Goal: Task Accomplishment & Management: Use online tool/utility

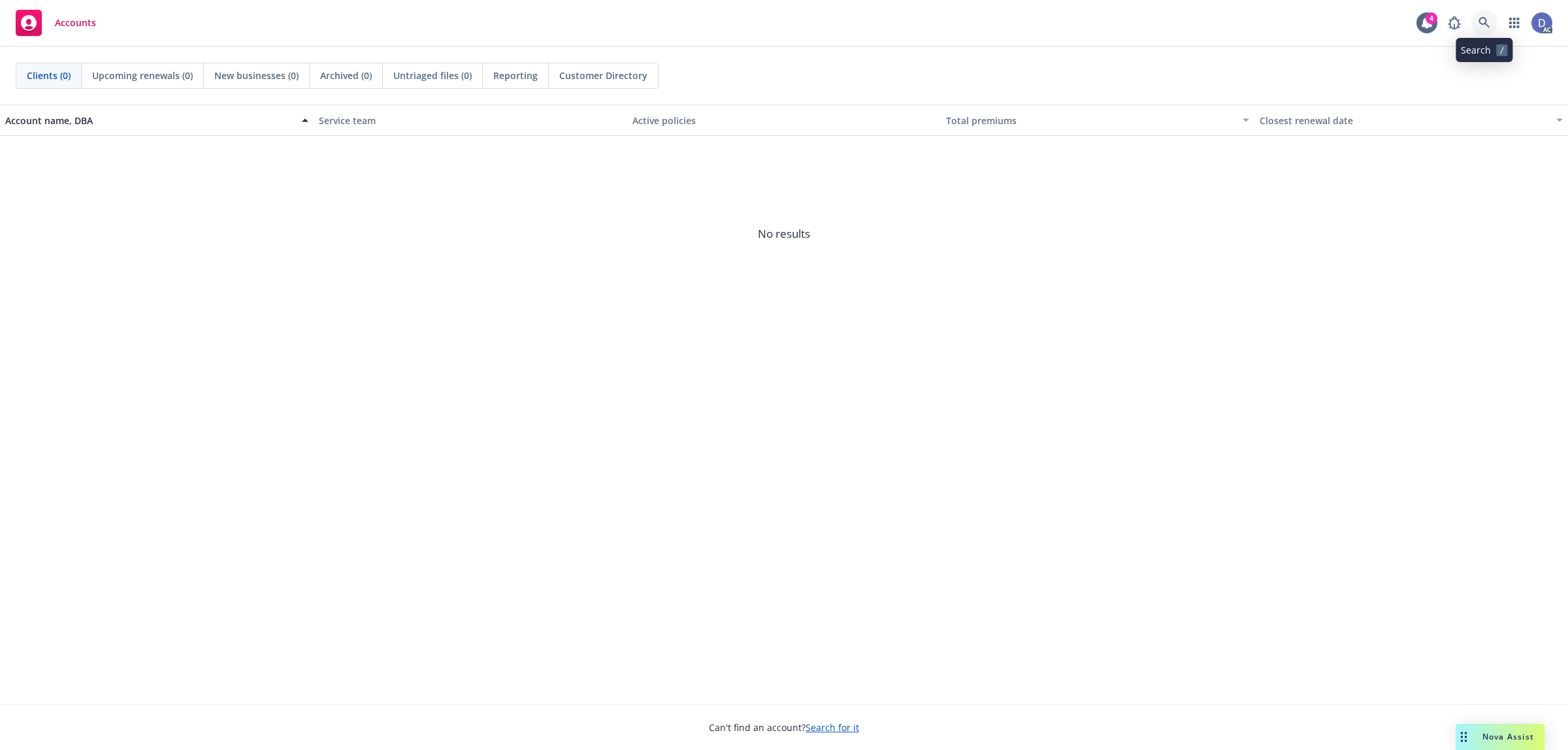
click at [1487, 25] on icon at bounding box center [1484, 22] width 11 height 11
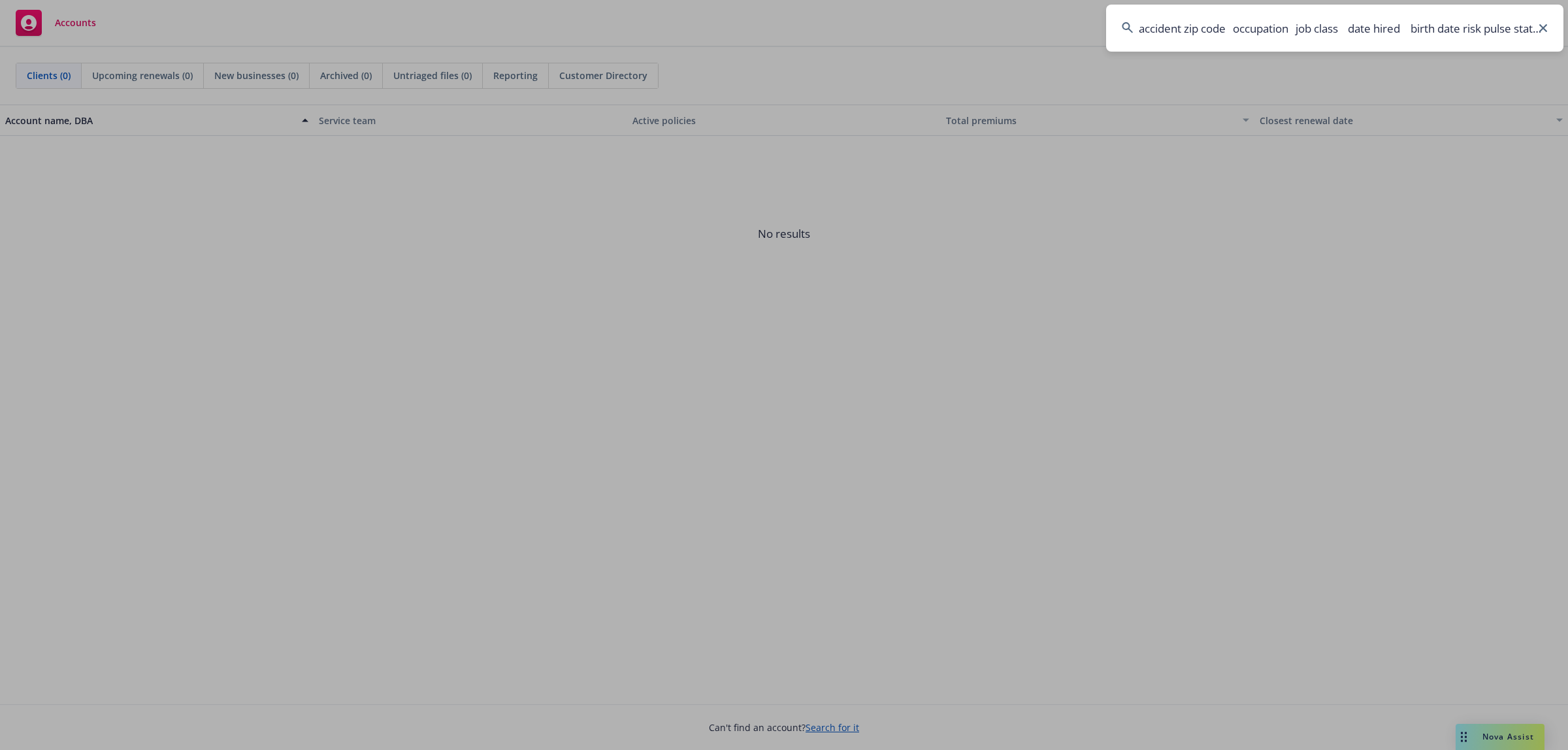
scroll to position [0, 1063]
click at [1434, 36] on input "accident zip code occupation job class date hired birth date risk pulse state n…" at bounding box center [1335, 28] width 457 height 47
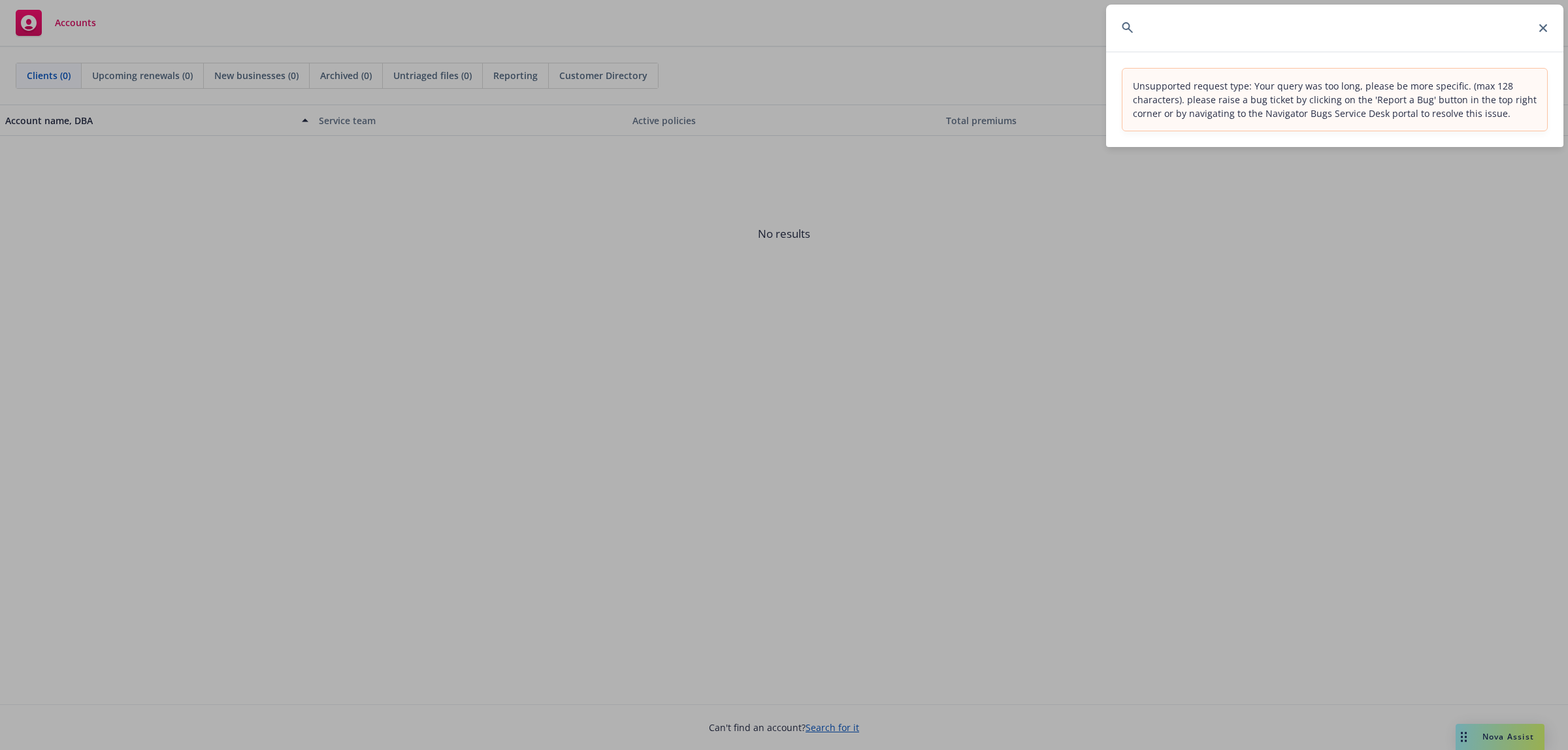
scroll to position [0, 0]
click at [1406, 42] on input "accident zip code occupation job class date hired birth date risk pulse state n…" at bounding box center [1335, 28] width 457 height 47
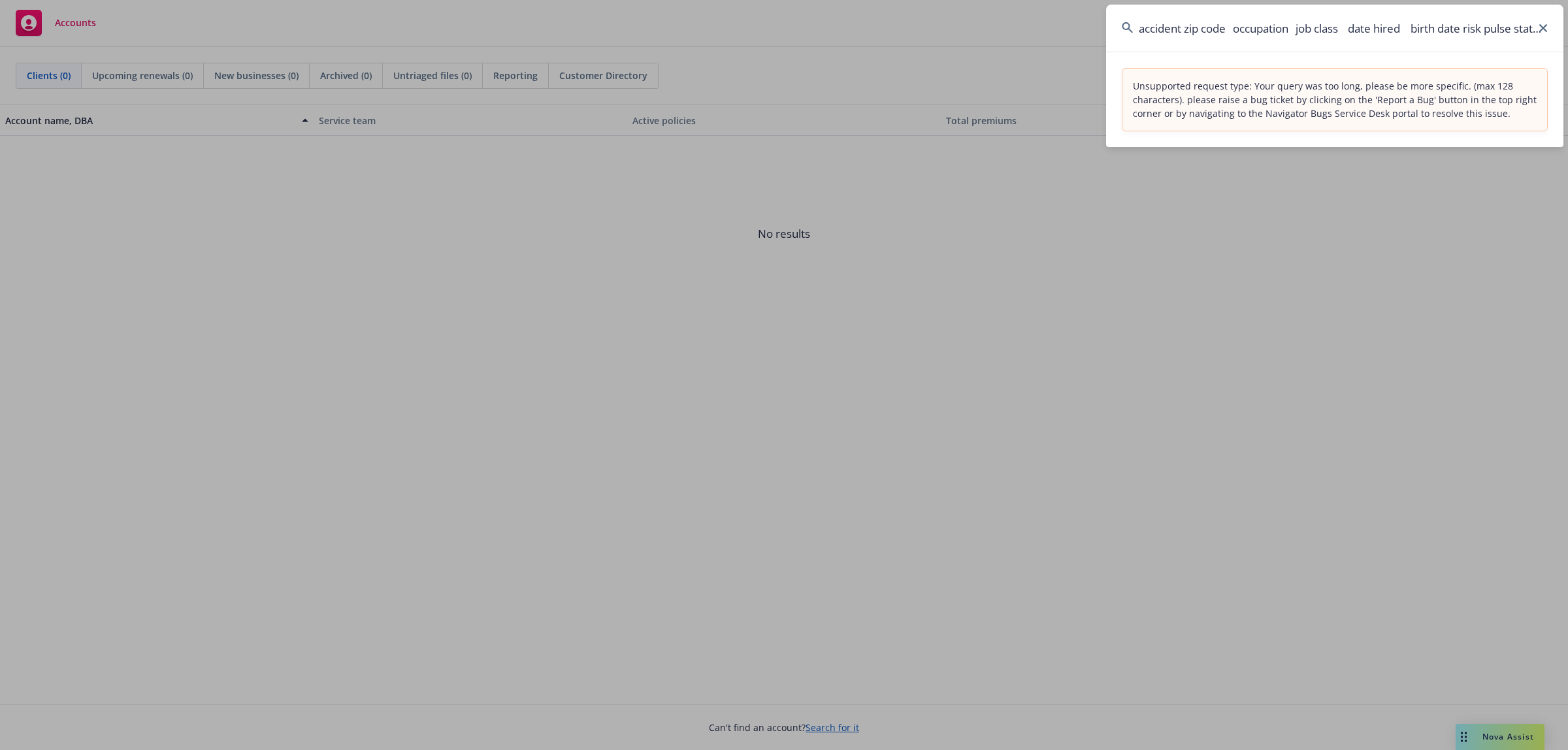
paste input "Copia Resources Inc"
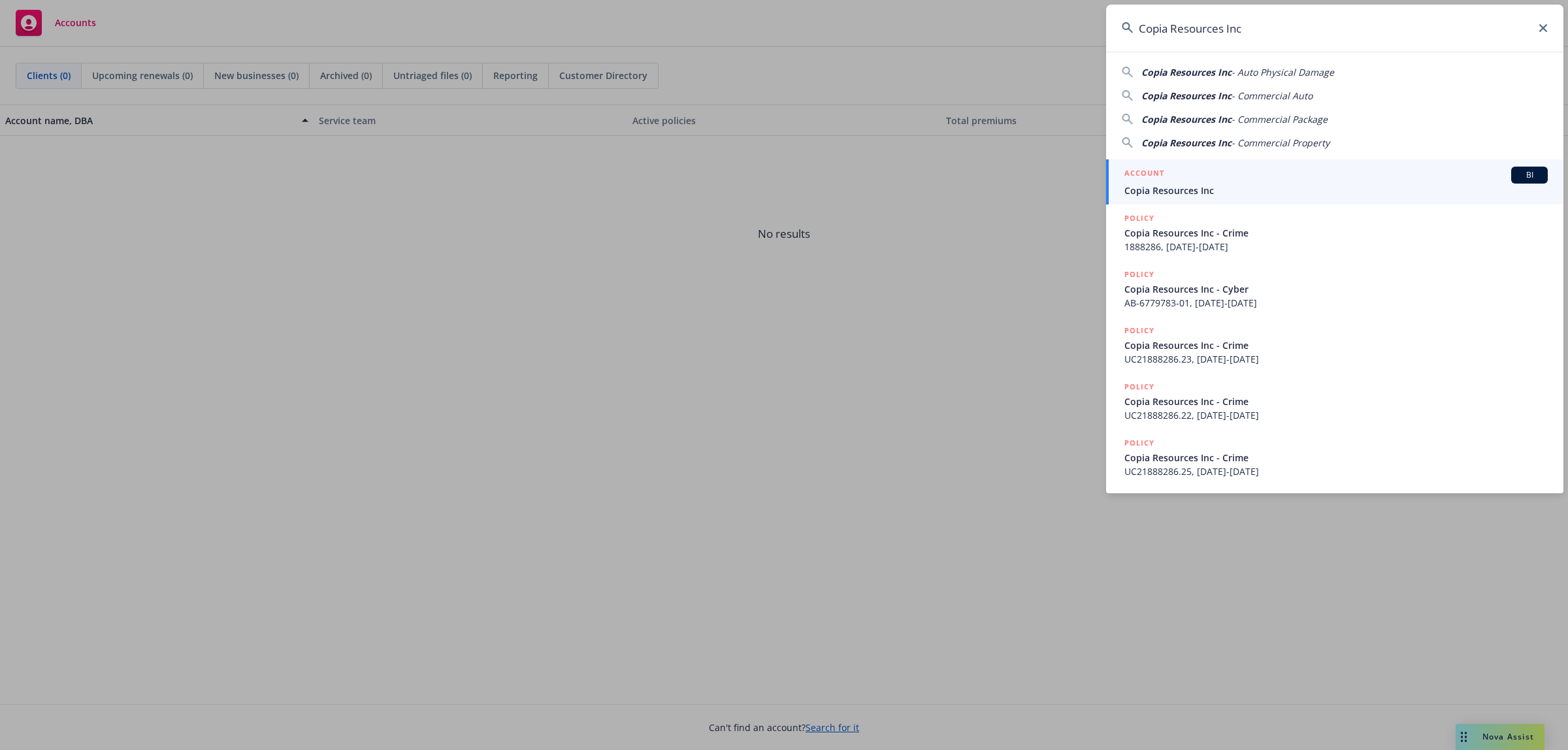
type input "Copia Resources Inc"
click at [1198, 164] on link "ACCOUNT BI Copia Resources Inc" at bounding box center [1335, 182] width 457 height 45
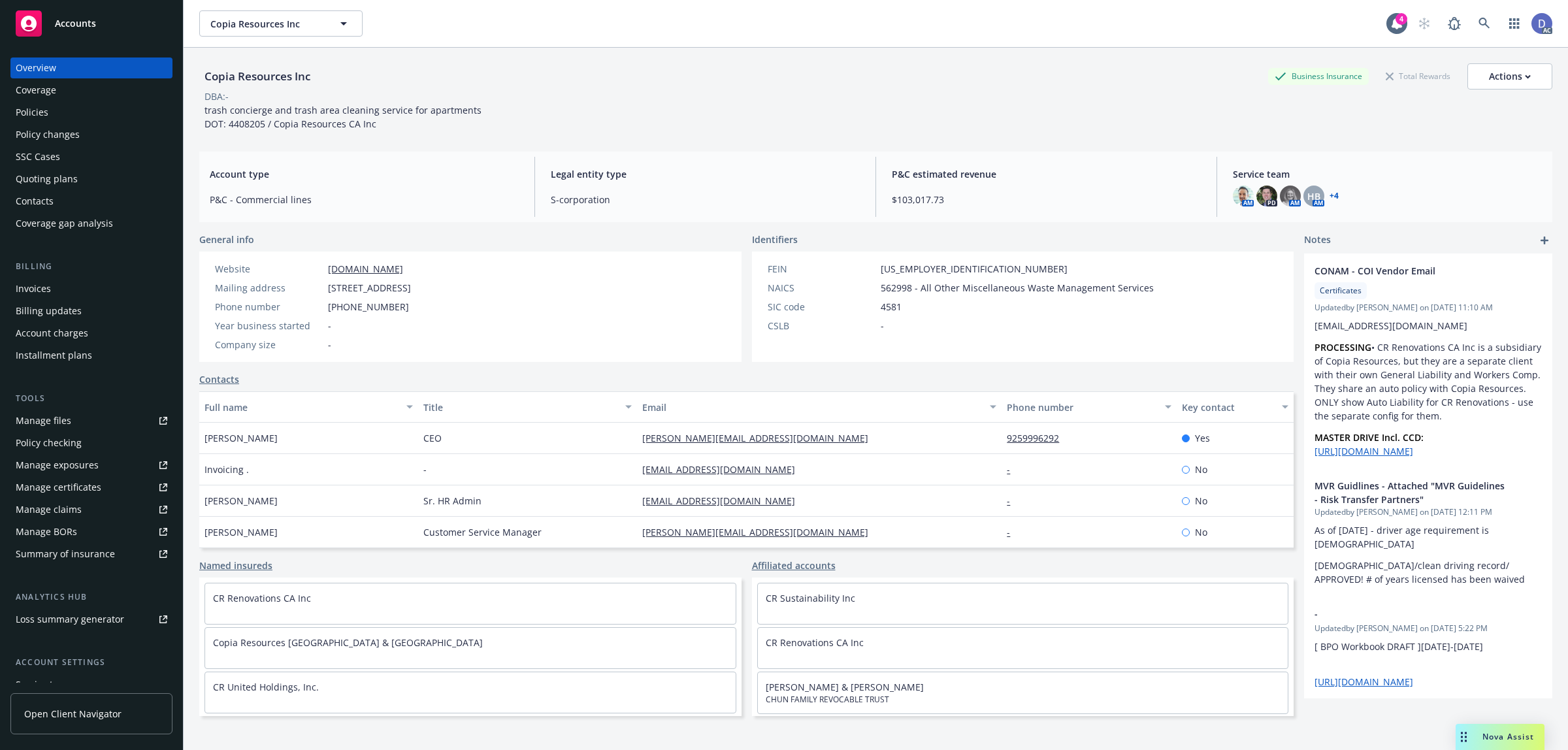
click at [95, 510] on link "Manage claims" at bounding box center [91, 509] width 162 height 21
click at [79, 409] on div "Tools Manage files Policy checking Manage exposures Manage certificates Manage …" at bounding box center [91, 478] width 162 height 173
click at [71, 419] on link "Manage files" at bounding box center [91, 420] width 162 height 21
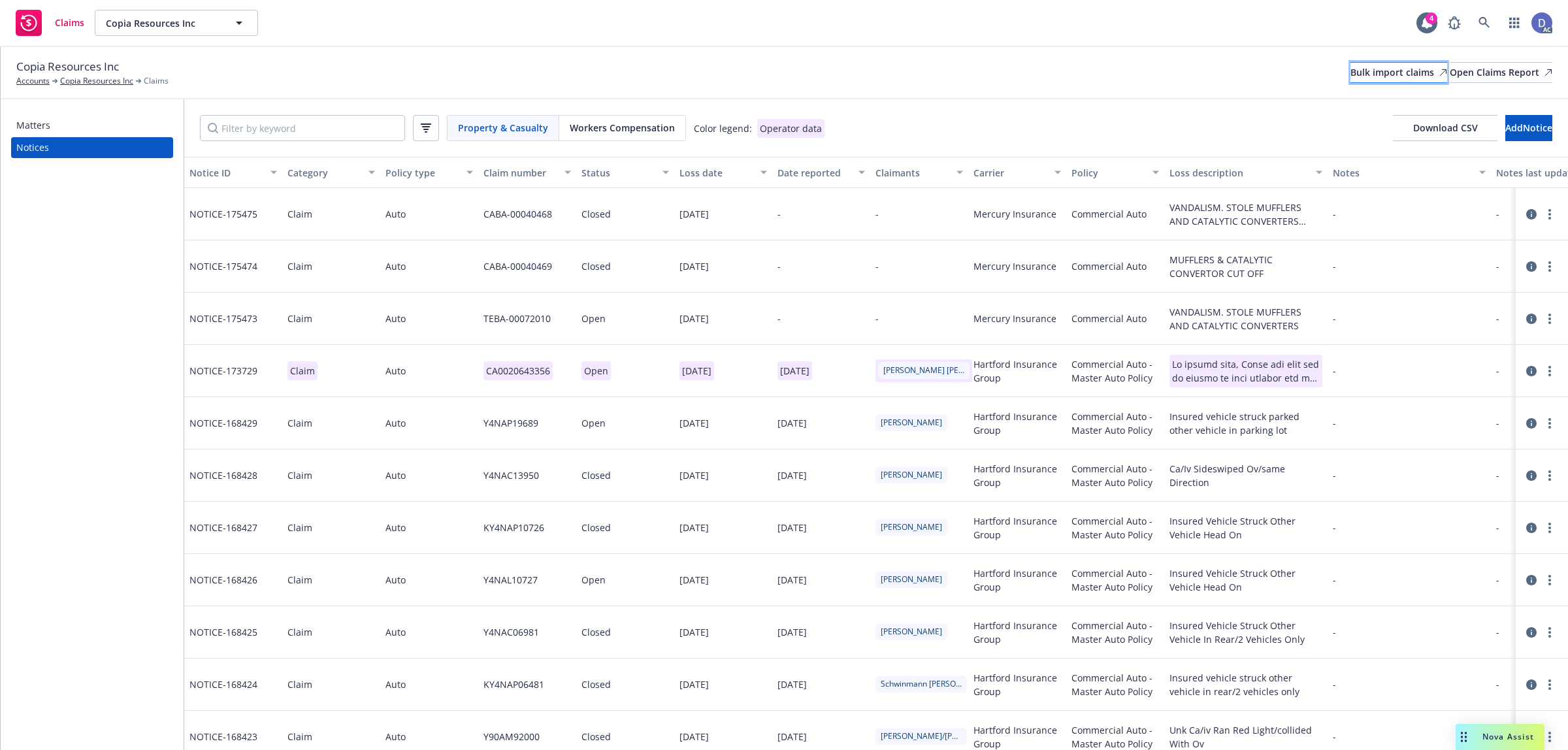
click at [1351, 76] on div "Bulk import claims" at bounding box center [1399, 72] width 96 height 20
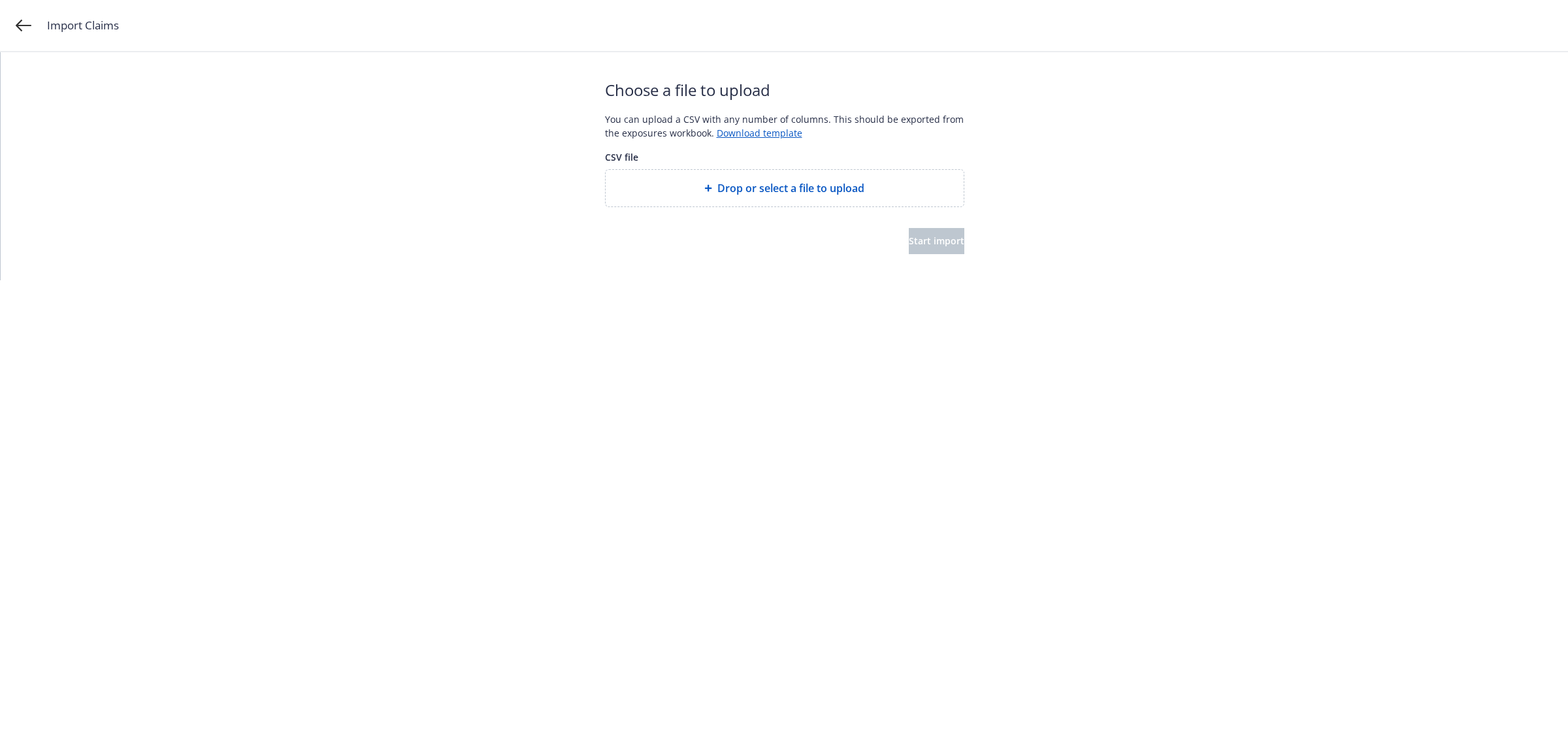
click at [793, 203] on div "Drop or select a file to upload" at bounding box center [784, 188] width 358 height 37
click at [909, 246] on span "Start import" at bounding box center [936, 240] width 56 height 12
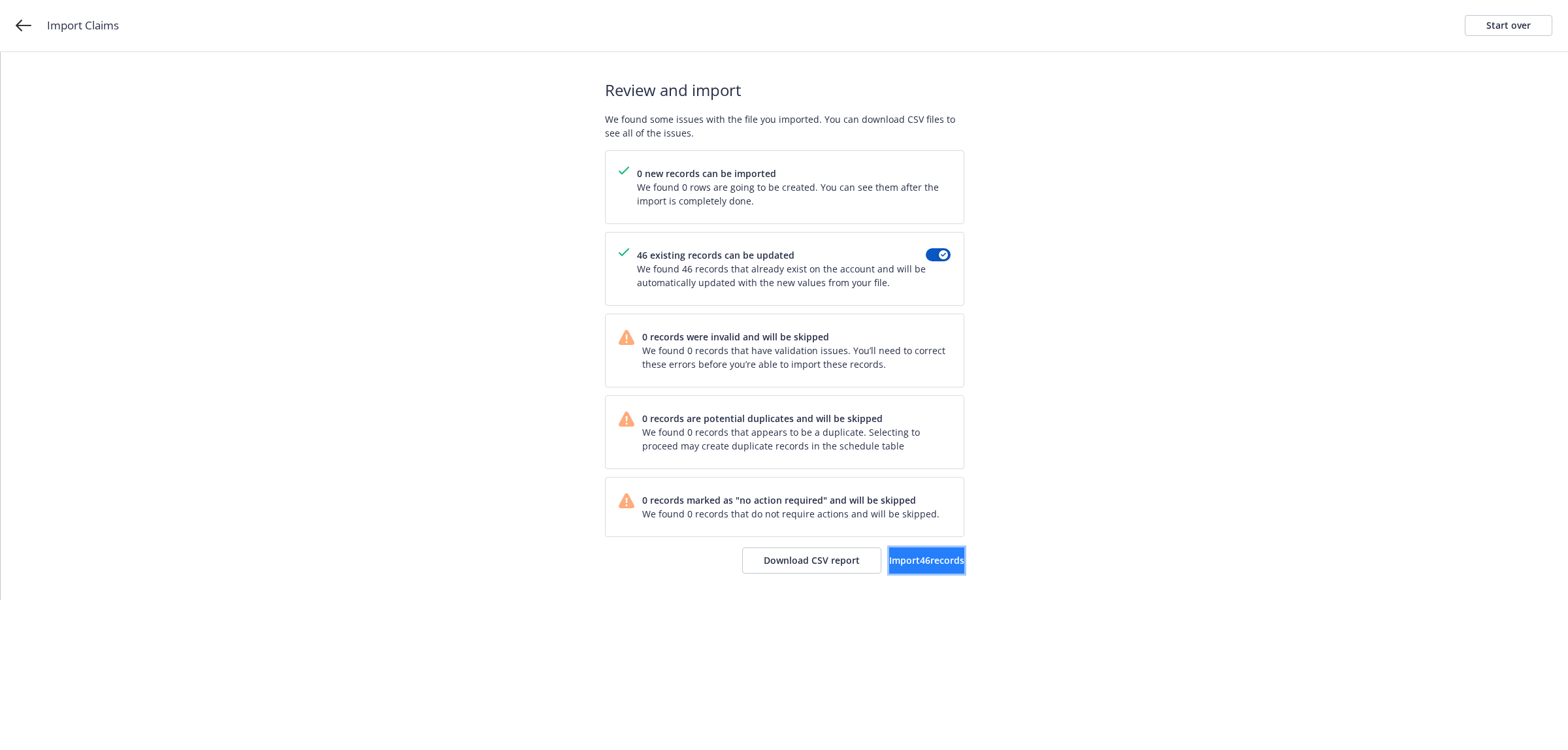
click at [920, 566] on span "Import 46 records" at bounding box center [927, 560] width 75 height 12
click at [883, 566] on span "View accounts" at bounding box center [911, 560] width 64 height 12
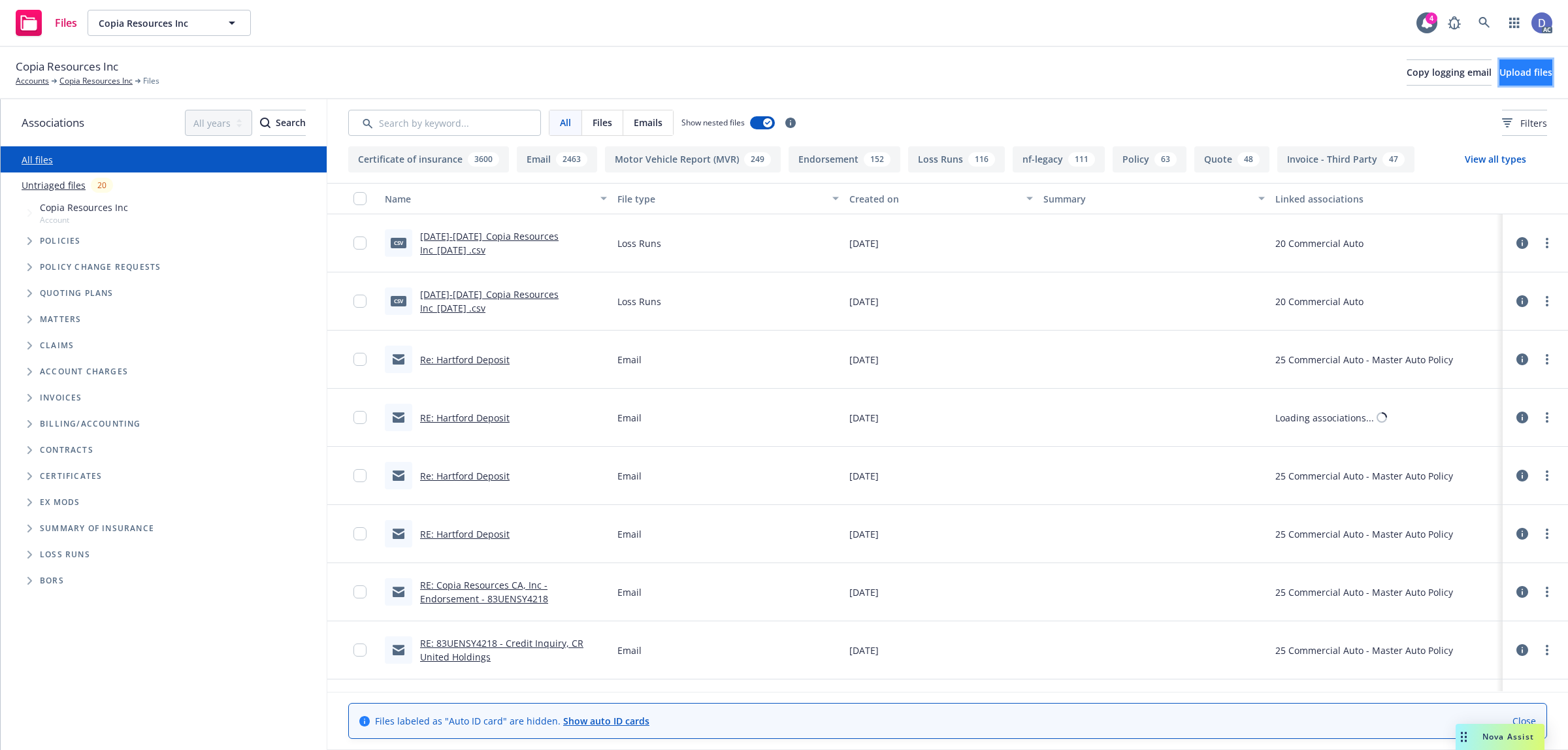
click at [1507, 66] on button "Upload files" at bounding box center [1526, 72] width 53 height 26
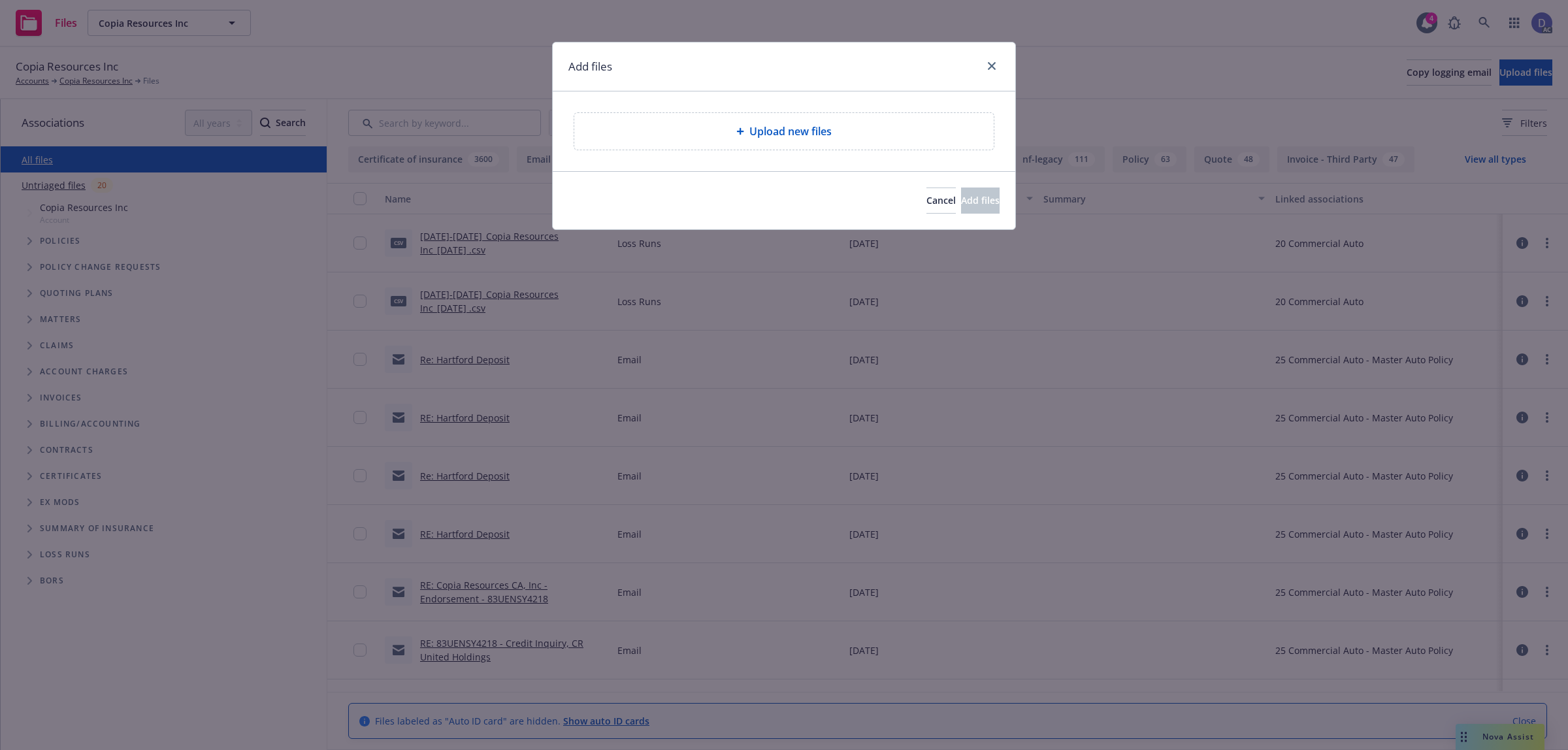
click at [840, 142] on div "Upload new files" at bounding box center [784, 131] width 420 height 37
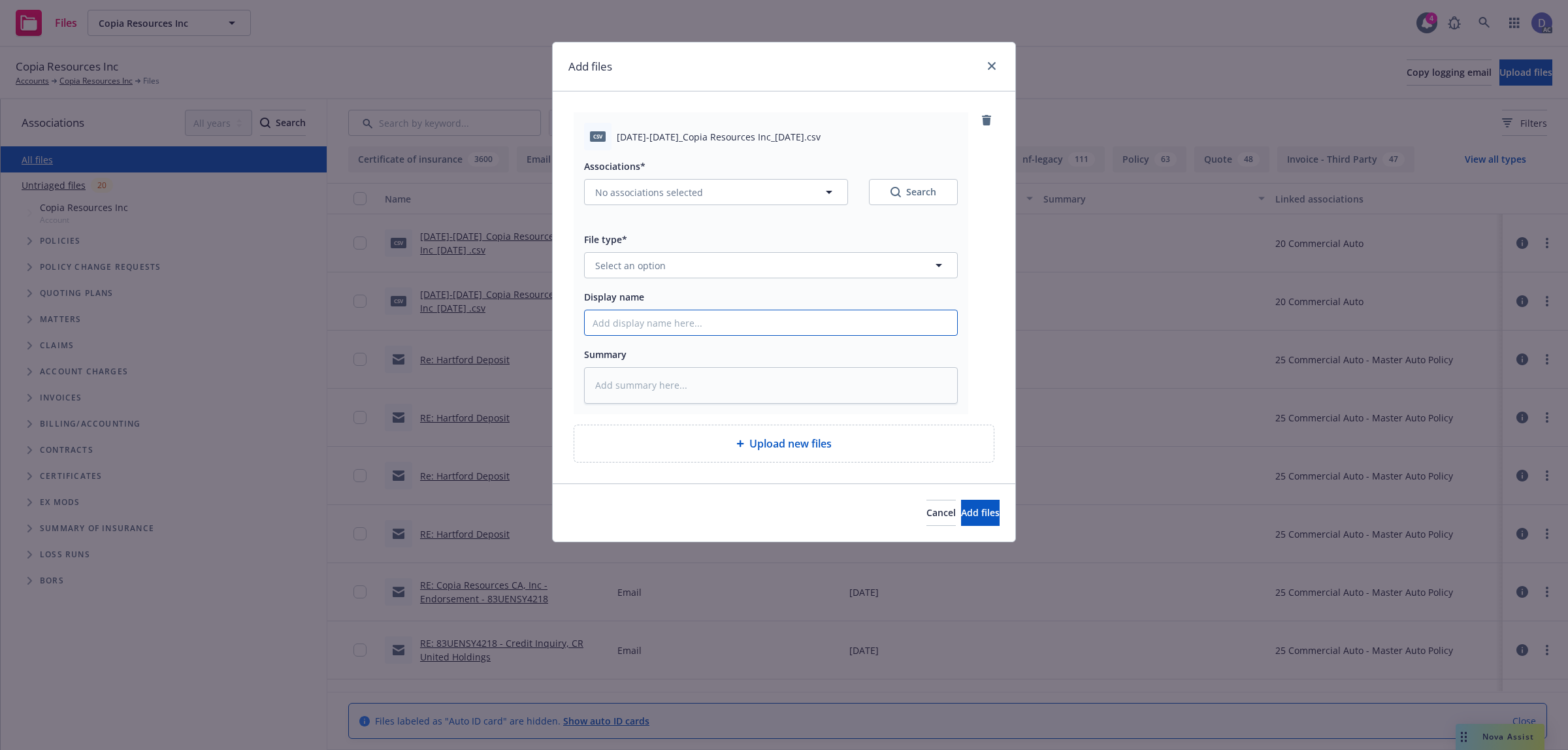
click at [717, 329] on input "Display name" at bounding box center [771, 323] width 372 height 25
paste input "2018-2021_Copia Resources Inc_10-14-2024"
type input "2018-2021_Copia Resources Inc_10-14-2024"
type textarea "x"
click at [752, 271] on button "Select an option" at bounding box center [771, 265] width 374 height 26
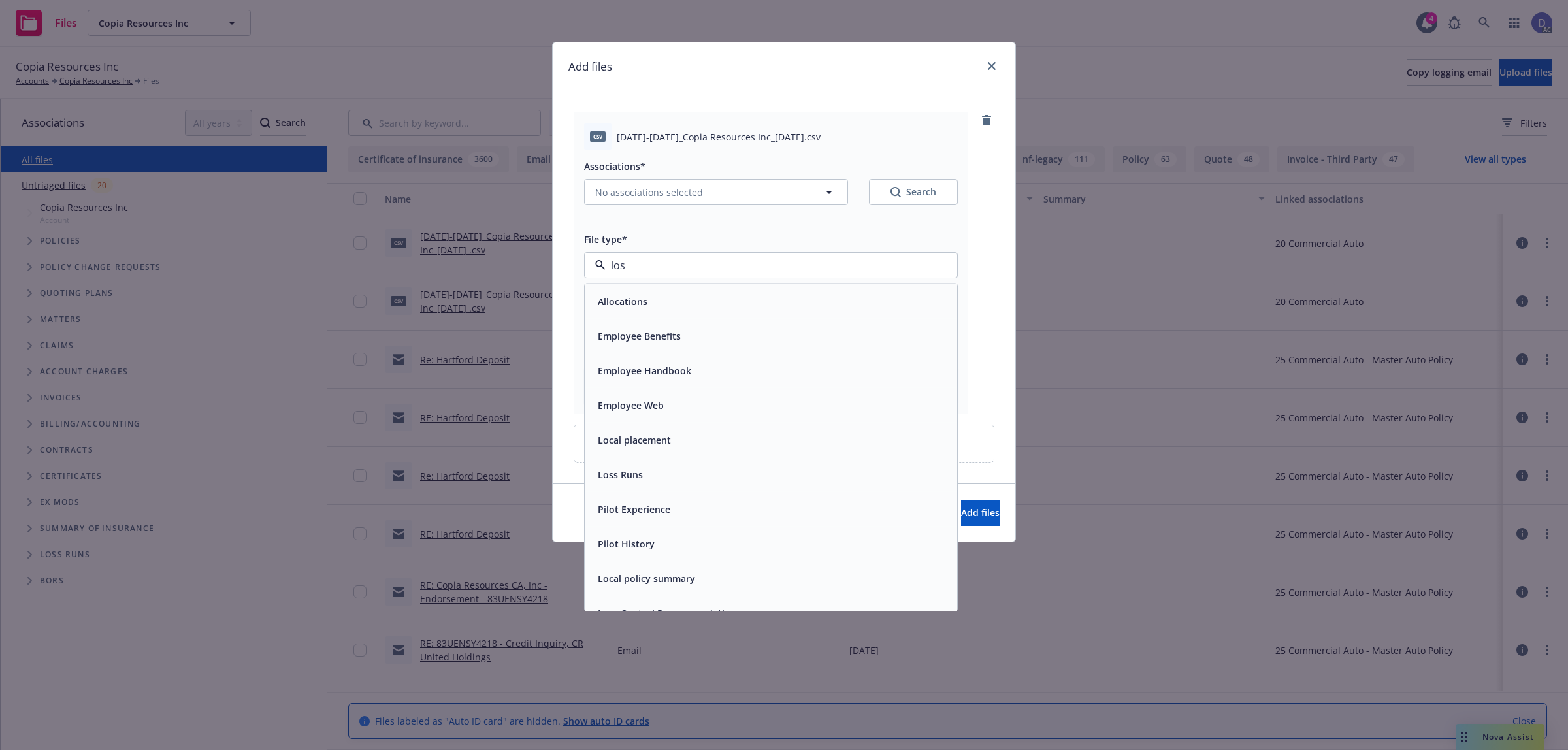
type input "loss"
click at [699, 305] on div "Loss Runs" at bounding box center [770, 301] width 356 height 19
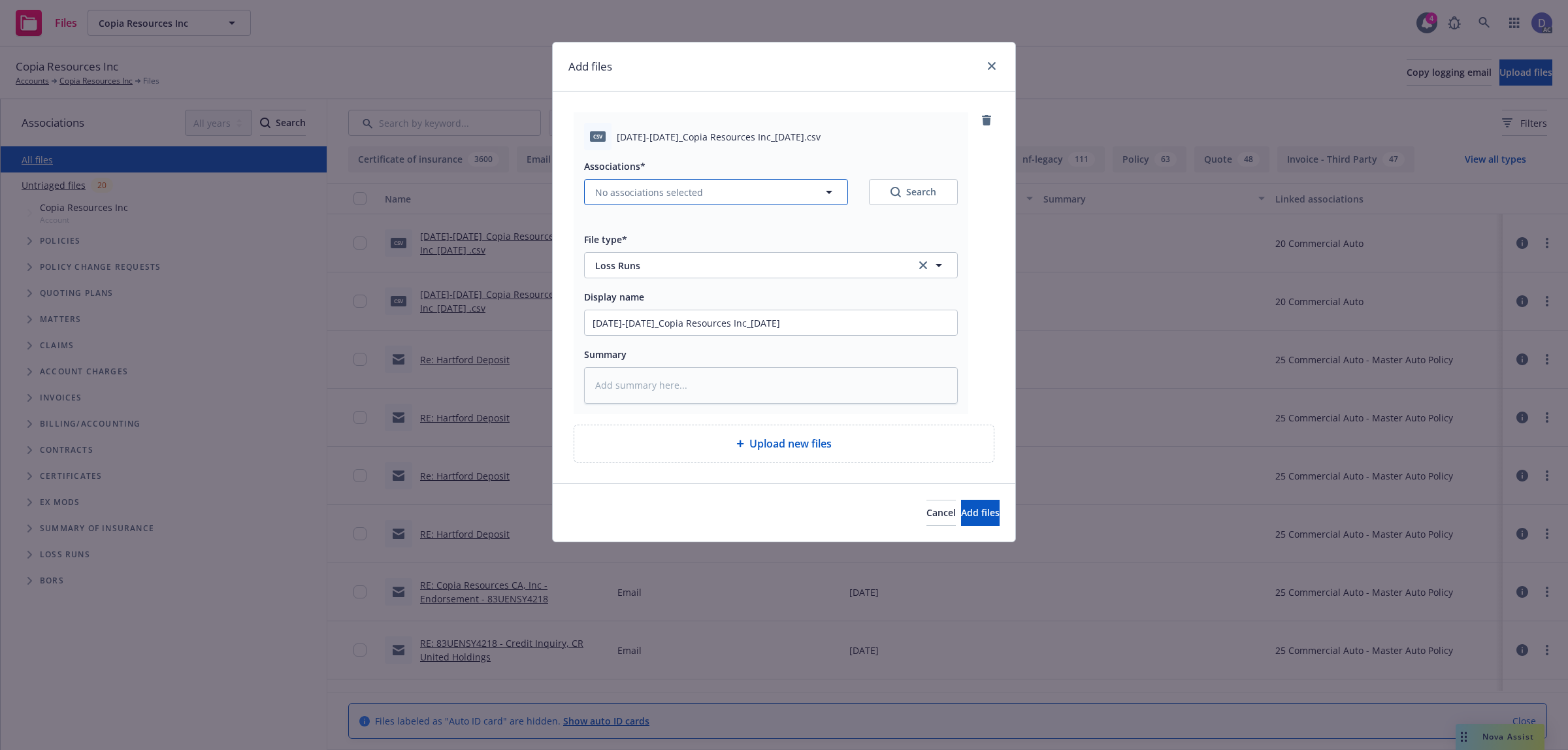
click at [748, 198] on button "No associations selected" at bounding box center [716, 191] width 264 height 26
type textarea "x"
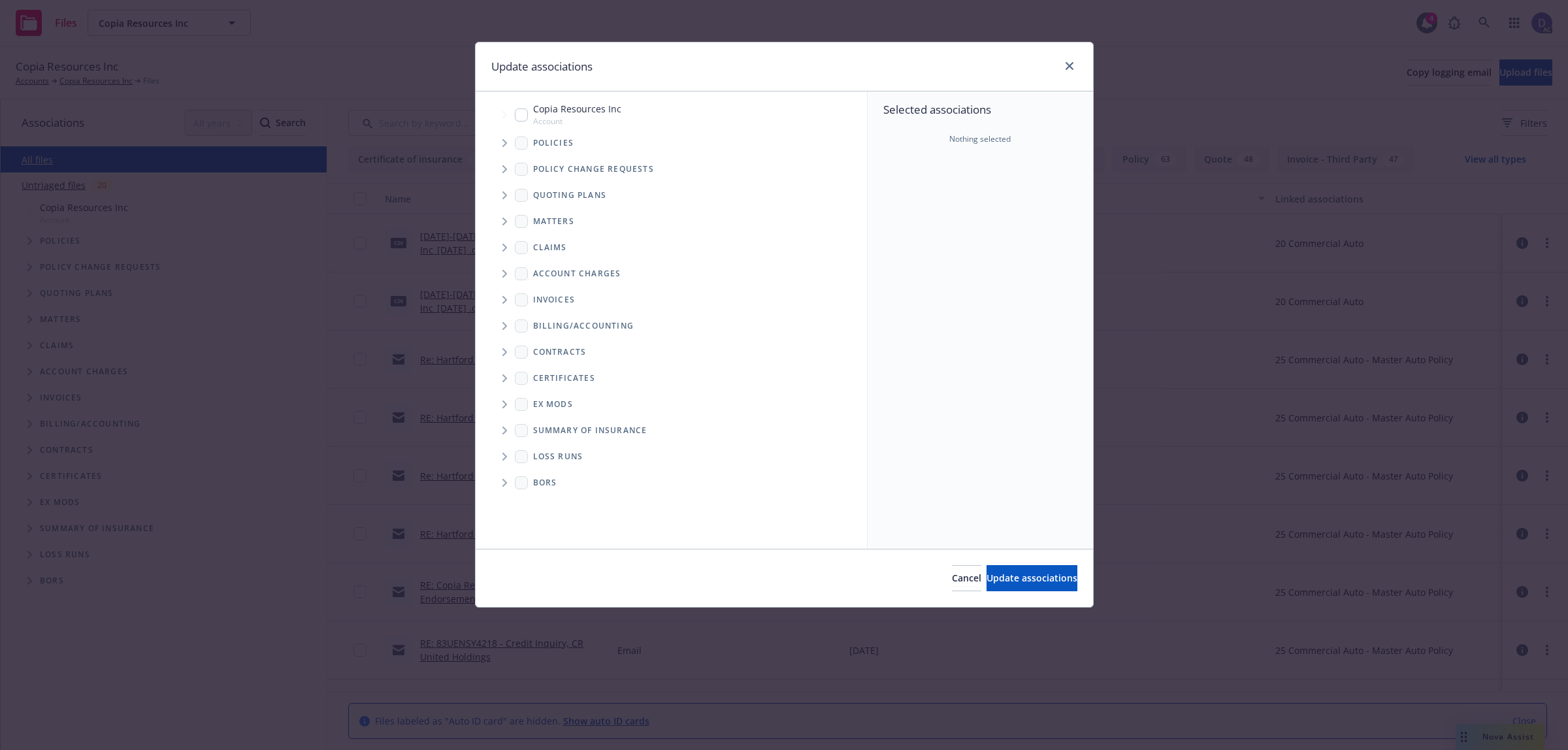
click at [504, 144] on icon "Tree Example" at bounding box center [505, 143] width 5 height 7
click at [998, 236] on div "Selected associations Nothing selected" at bounding box center [980, 320] width 225 height 457
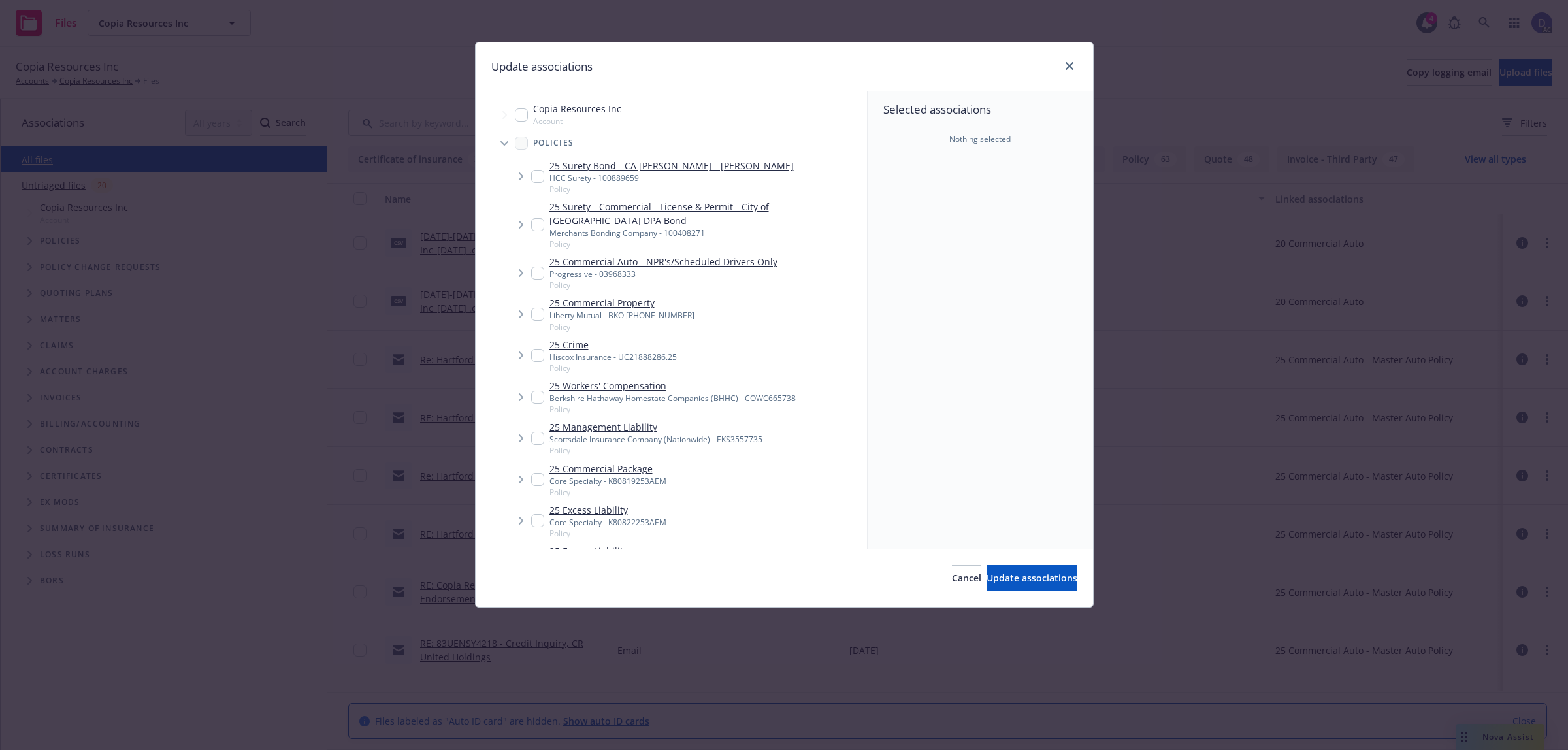
scroll to position [2334, 0]
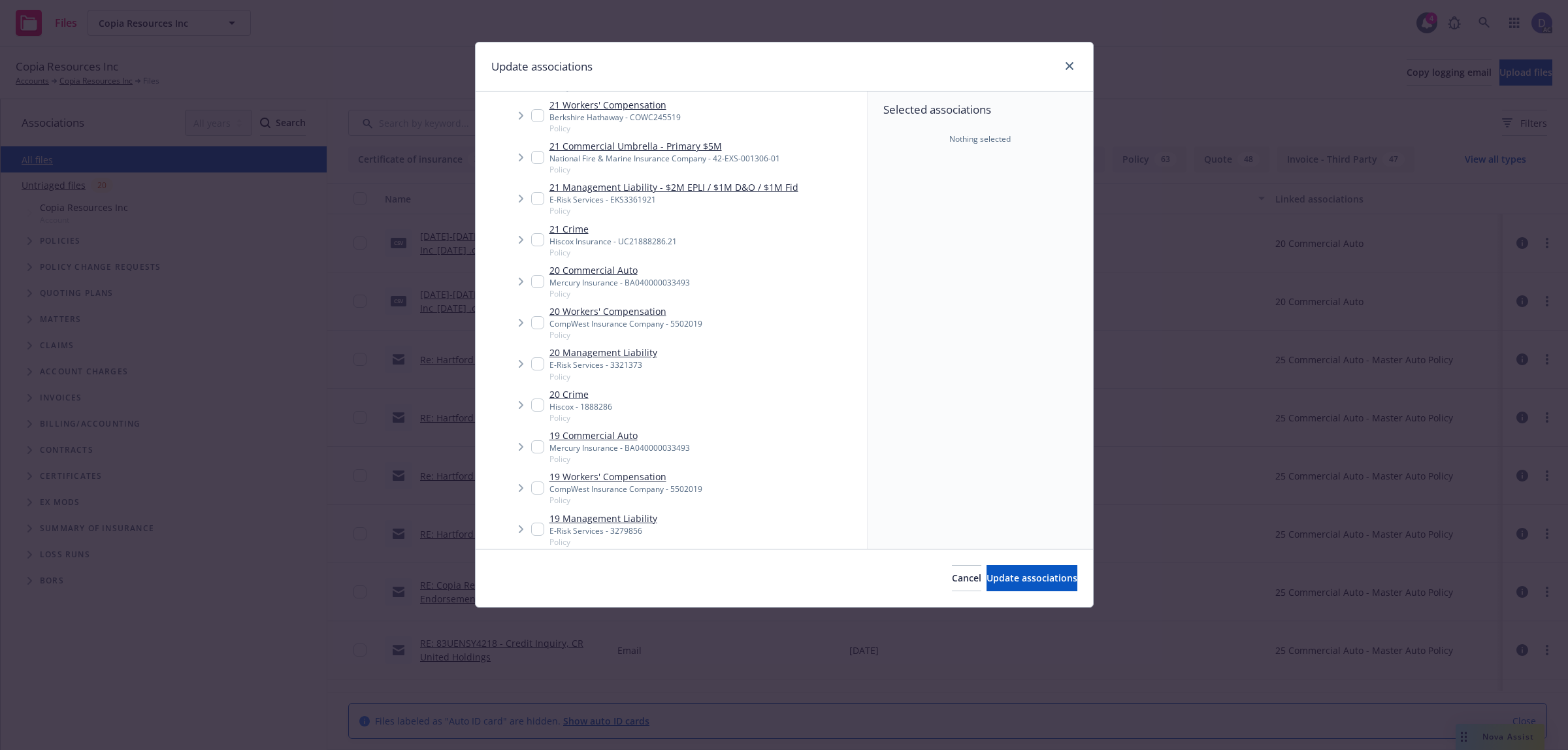
click at [530, 320] on span "Tree Example" at bounding box center [520, 322] width 21 height 21
click at [619, 326] on div "CompWest Insurance Company - 5502019" at bounding box center [626, 323] width 153 height 11
checkbox input "true"
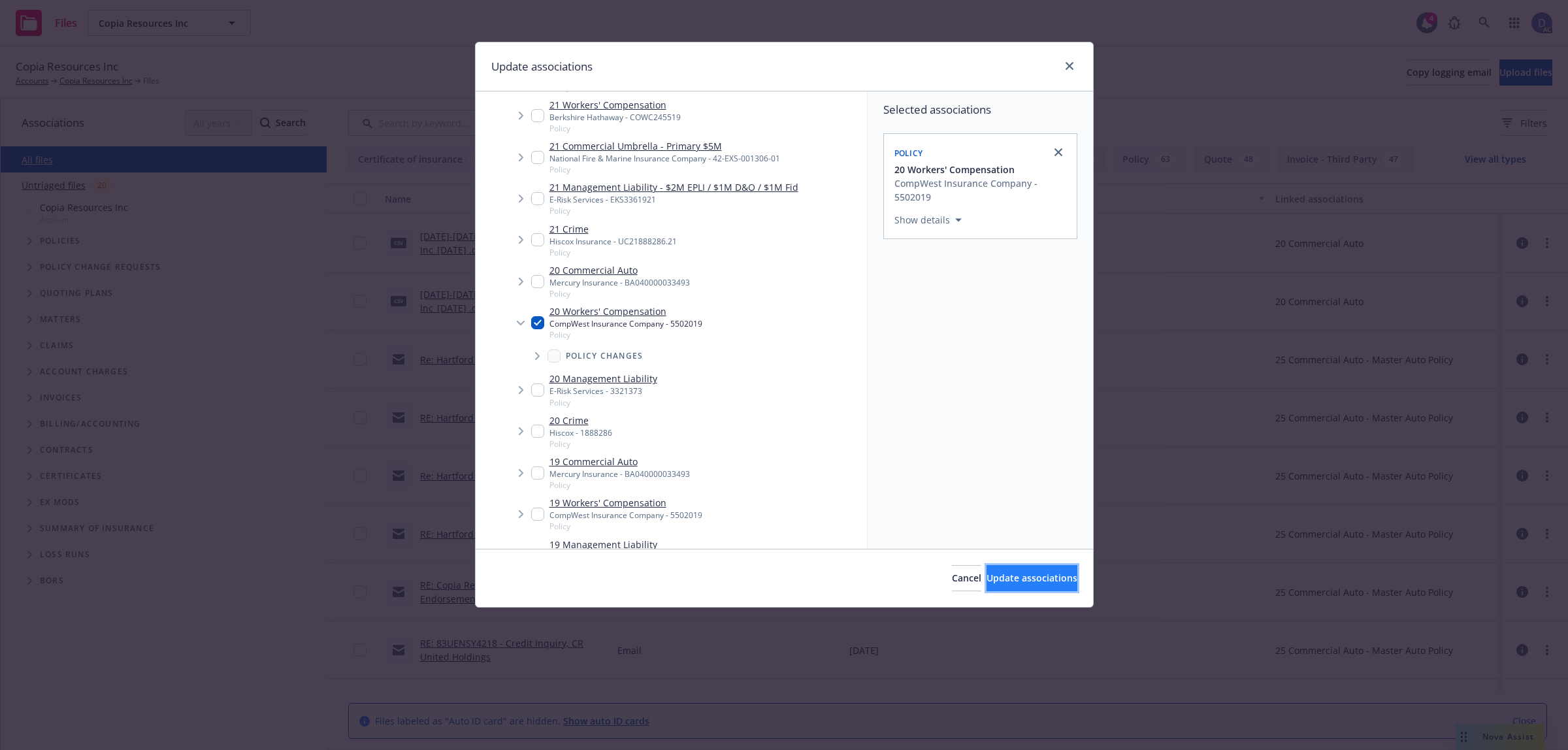
click at [1035, 586] on button "Update associations" at bounding box center [1032, 577] width 91 height 26
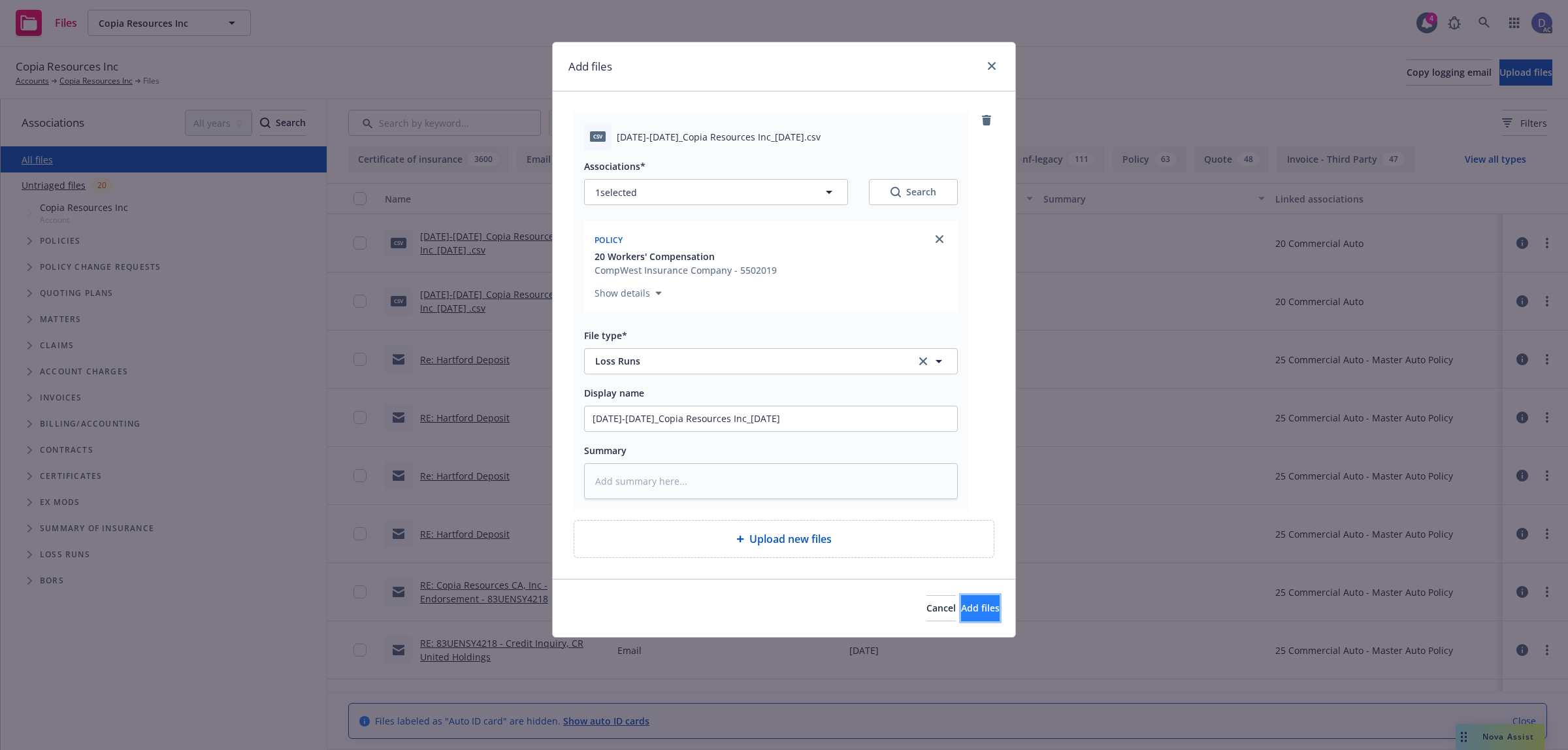
click at [961, 601] on button "Add files" at bounding box center [981, 607] width 38 height 26
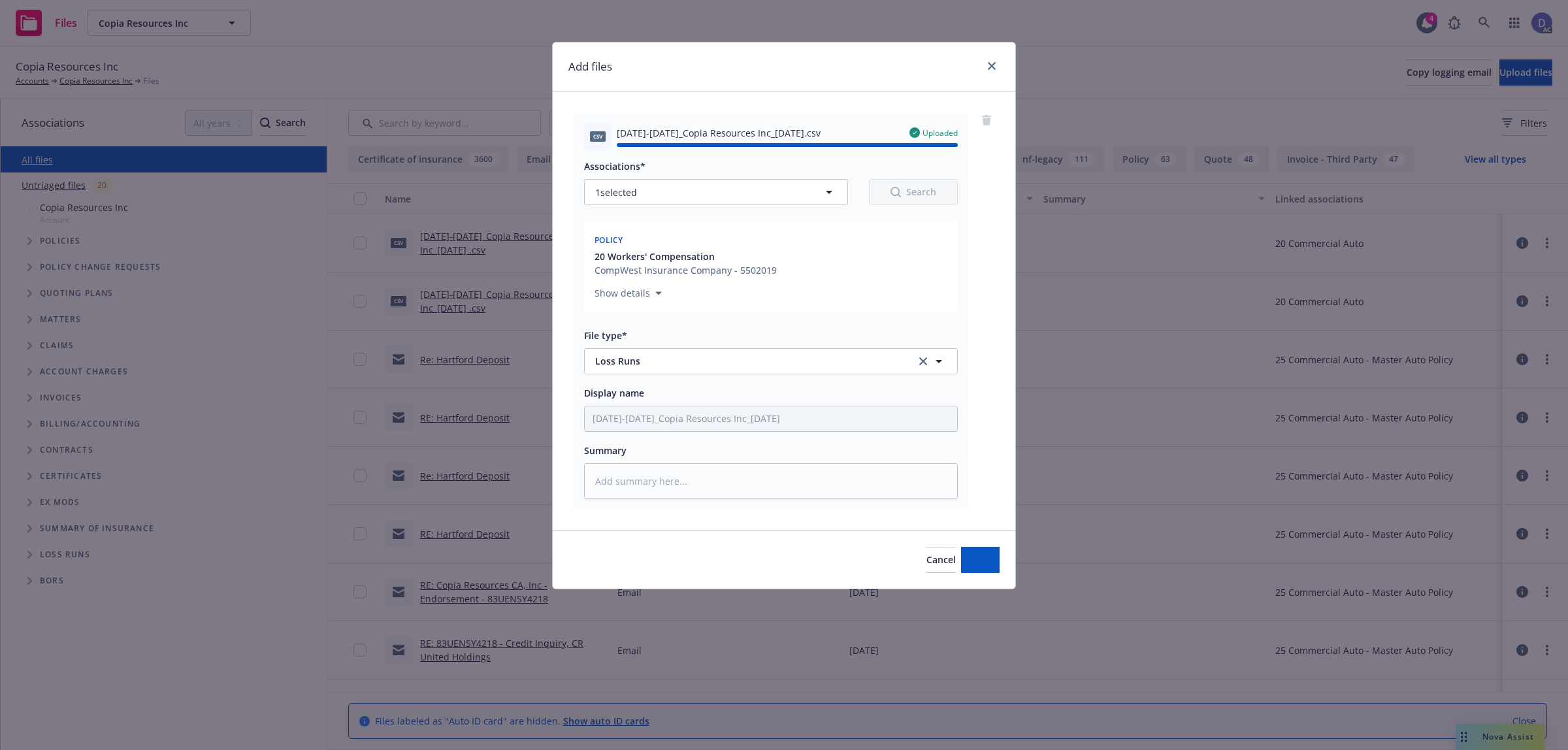
type textarea "x"
